Goal: Task Accomplishment & Management: Manage account settings

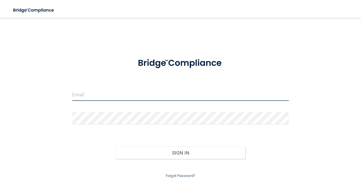
click at [86, 95] on input "email" at bounding box center [180, 94] width 216 height 13
type input "[EMAIL_ADDRESS][DOMAIN_NAME]"
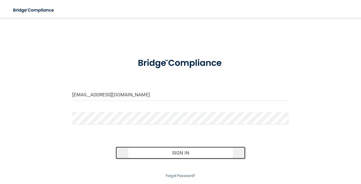
click at [185, 152] on button "Sign In" at bounding box center [180, 153] width 130 height 12
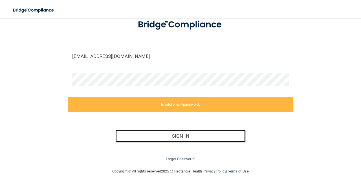
scroll to position [39, 0]
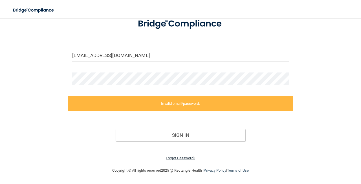
click at [182, 159] on link "Forgot Password?" at bounding box center [180, 158] width 29 height 4
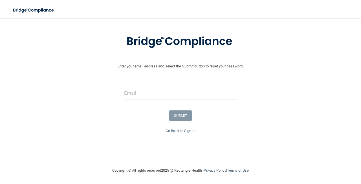
scroll to position [25, 0]
click at [154, 92] on input "email" at bounding box center [180, 93] width 113 height 13
type input "[EMAIL_ADDRESS][DOMAIN_NAME]"
click at [177, 115] on button "SUBMIT" at bounding box center [180, 116] width 23 height 10
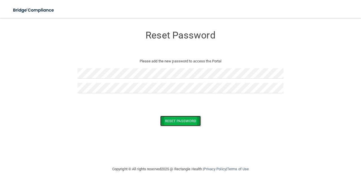
click at [172, 122] on button "Reset Password" at bounding box center [180, 121] width 41 height 10
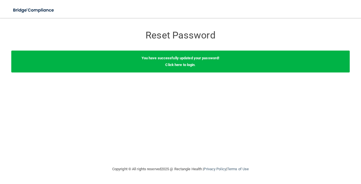
click at [188, 67] on div "You have successfully updated your password! Click here to login ." at bounding box center [180, 62] width 338 height 22
click at [179, 66] on link "Click here to login" at bounding box center [179, 65] width 29 height 4
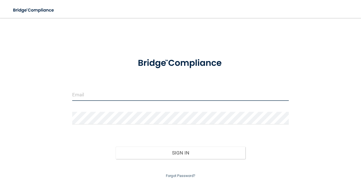
click at [129, 91] on input "email" at bounding box center [180, 94] width 216 height 13
type input "[EMAIL_ADDRESS][DOMAIN_NAME]"
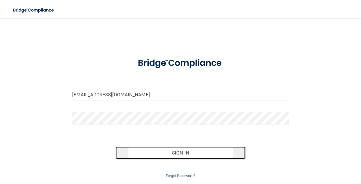
click at [163, 157] on button "Sign In" at bounding box center [180, 153] width 130 height 12
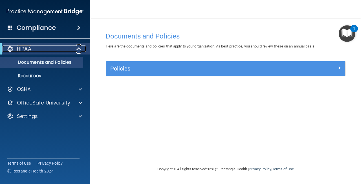
click at [31, 51] on p "HIPAA" at bounding box center [24, 49] width 14 height 7
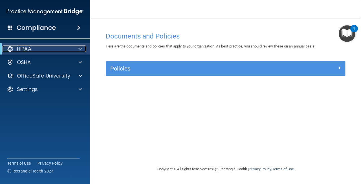
click at [31, 51] on p "HIPAA" at bounding box center [24, 49] width 14 height 7
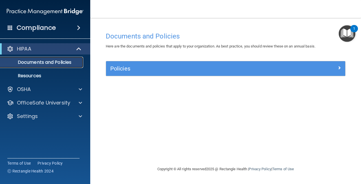
click at [40, 64] on p "Documents and Policies" at bounding box center [42, 63] width 77 height 6
click at [46, 74] on p "Resources" at bounding box center [42, 76] width 77 height 6
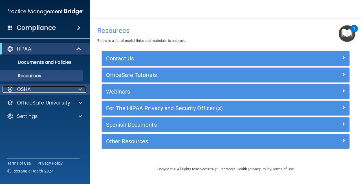
click at [72, 91] on div at bounding box center [79, 89] width 14 height 7
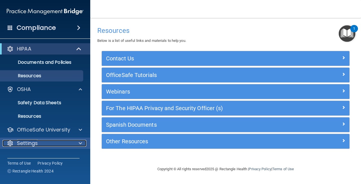
click at [49, 140] on div "Settings" at bounding box center [38, 143] width 70 height 7
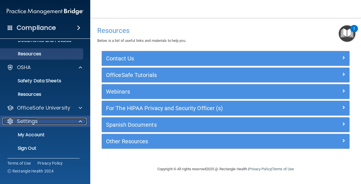
scroll to position [22, 0]
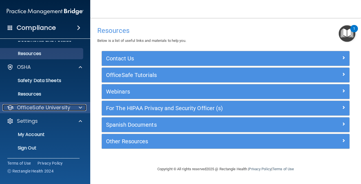
click at [81, 107] on span at bounding box center [80, 107] width 3 height 7
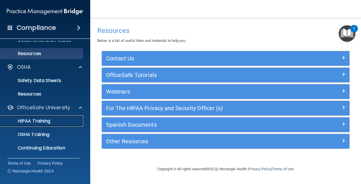
click at [48, 121] on p "HIPAA Training" at bounding box center [27, 122] width 46 height 6
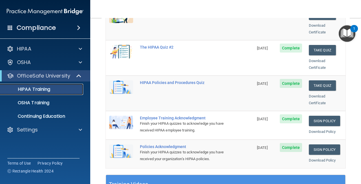
scroll to position [100, 0]
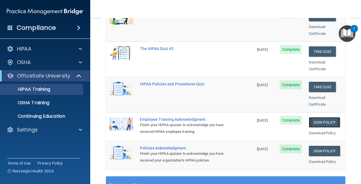
click at [326, 117] on link "Sign Policy" at bounding box center [323, 122] width 31 height 10
click at [325, 146] on link "Sign Policy" at bounding box center [323, 151] width 31 height 10
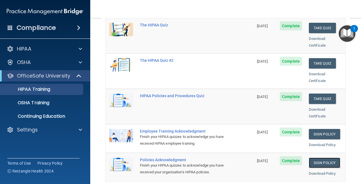
scroll to position [0, 0]
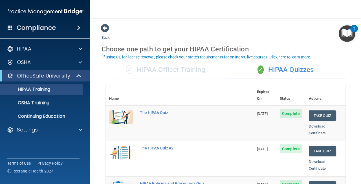
click at [346, 32] on img "Open Resource Center, 1 new notification" at bounding box center [346, 33] width 17 height 17
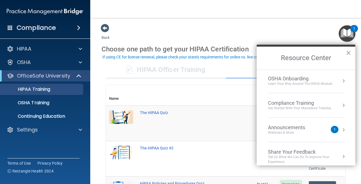
scroll to position [32, 0]
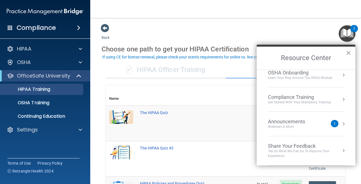
click at [286, 124] on div "Announcements" at bounding box center [292, 122] width 48 height 6
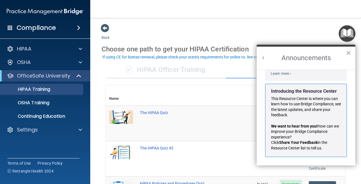
scroll to position [0, 0]
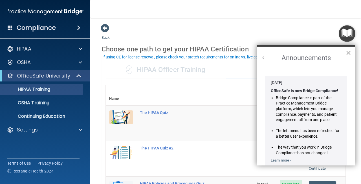
click at [347, 54] on button "×" at bounding box center [347, 52] width 5 height 9
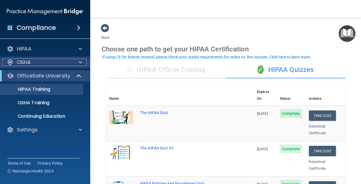
click at [22, 60] on p "OSHA" at bounding box center [24, 62] width 14 height 7
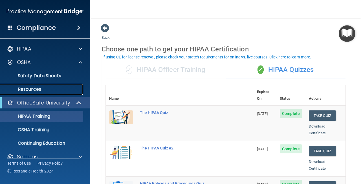
click at [32, 88] on p "Resources" at bounding box center [42, 90] width 77 height 6
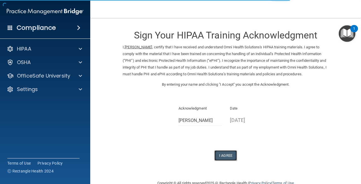
click at [224, 154] on button "I Agree" at bounding box center [225, 156] width 23 height 10
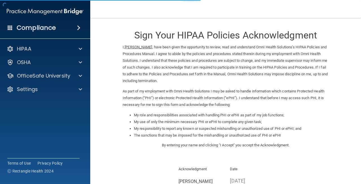
scroll to position [74, 0]
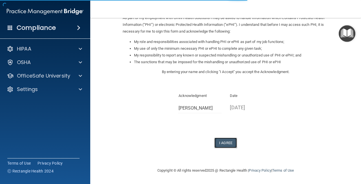
click at [221, 144] on button "I Agree" at bounding box center [225, 143] width 23 height 10
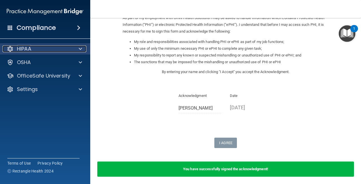
click at [79, 51] on span at bounding box center [80, 49] width 3 height 7
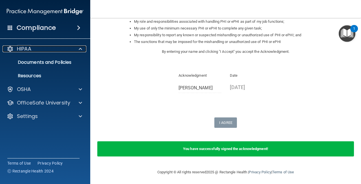
scroll to position [95, 0]
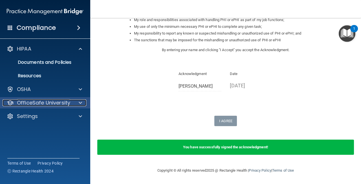
click at [80, 103] on span at bounding box center [80, 103] width 3 height 7
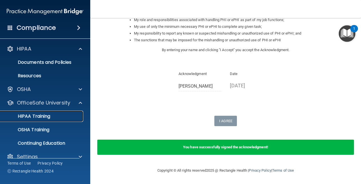
click at [50, 119] on div "HIPAA Training" at bounding box center [42, 117] width 77 height 6
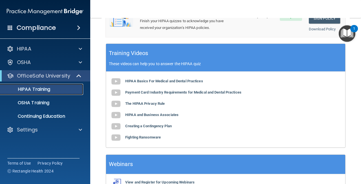
scroll to position [237, 0]
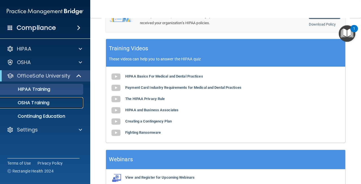
click at [42, 103] on p "OSHA Training" at bounding box center [27, 103] width 46 height 6
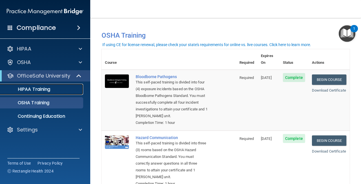
click at [50, 94] on link "HIPAA Training" at bounding box center [38, 89] width 89 height 11
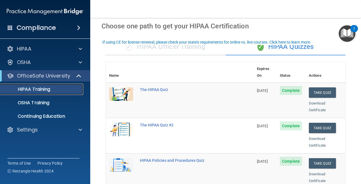
scroll to position [24, 0]
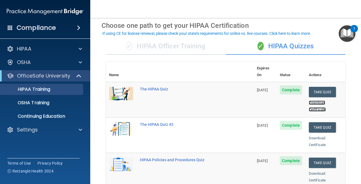
click at [310, 101] on link "Download Certificate" at bounding box center [316, 106] width 17 height 11
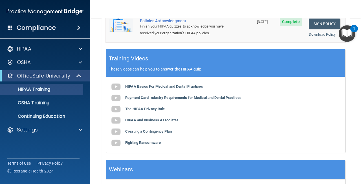
scroll to position [260, 0]
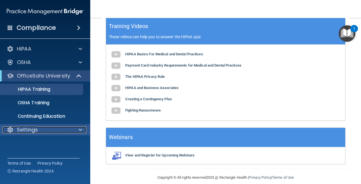
click at [79, 131] on span at bounding box center [80, 130] width 3 height 7
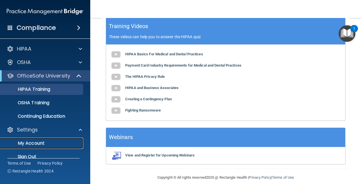
click at [42, 143] on p "My Account" at bounding box center [42, 144] width 77 height 6
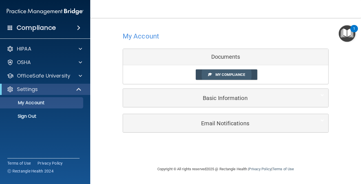
click at [222, 77] on link "My Compliance" at bounding box center [226, 75] width 62 height 10
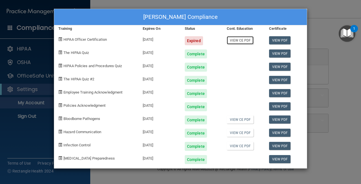
click at [236, 41] on link "View CE PDF" at bounding box center [239, 40] width 27 height 8
click at [277, 40] on link "View PDF" at bounding box center [280, 40] width 22 height 8
